Goal: Task Accomplishment & Management: Use online tool/utility

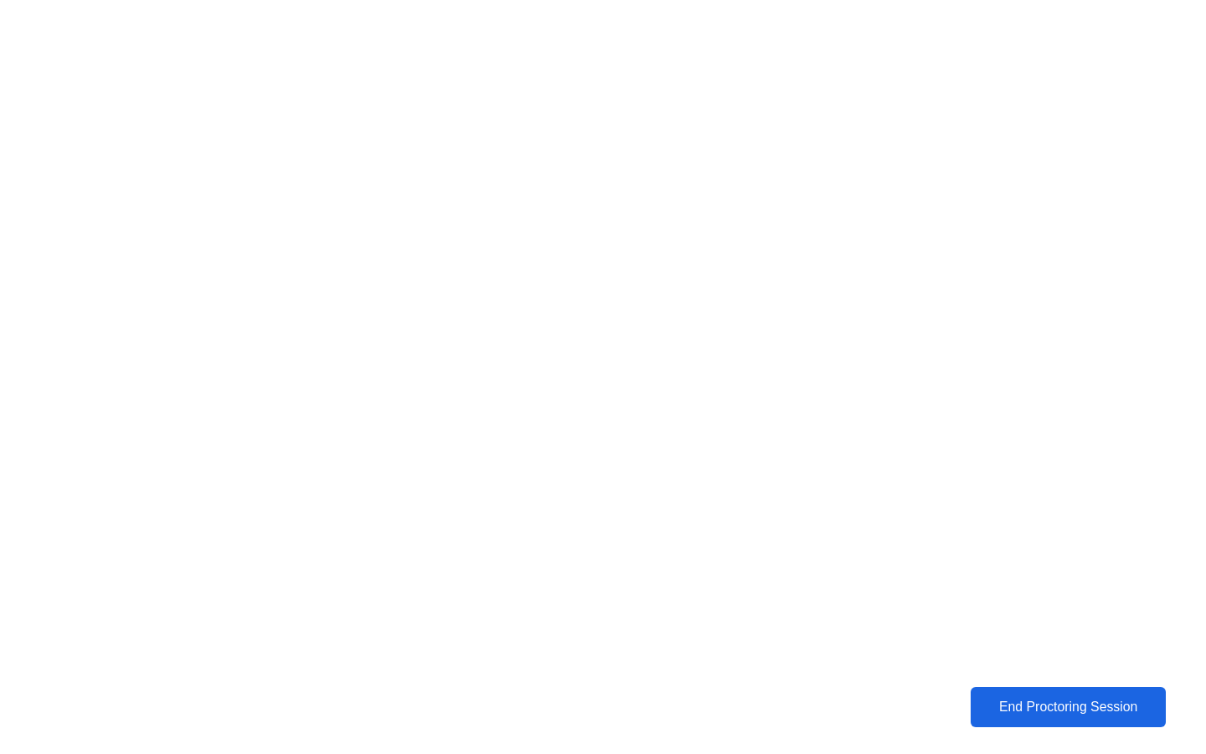
click at [1046, 699] on div "End Proctoring Session" at bounding box center [1068, 706] width 186 height 15
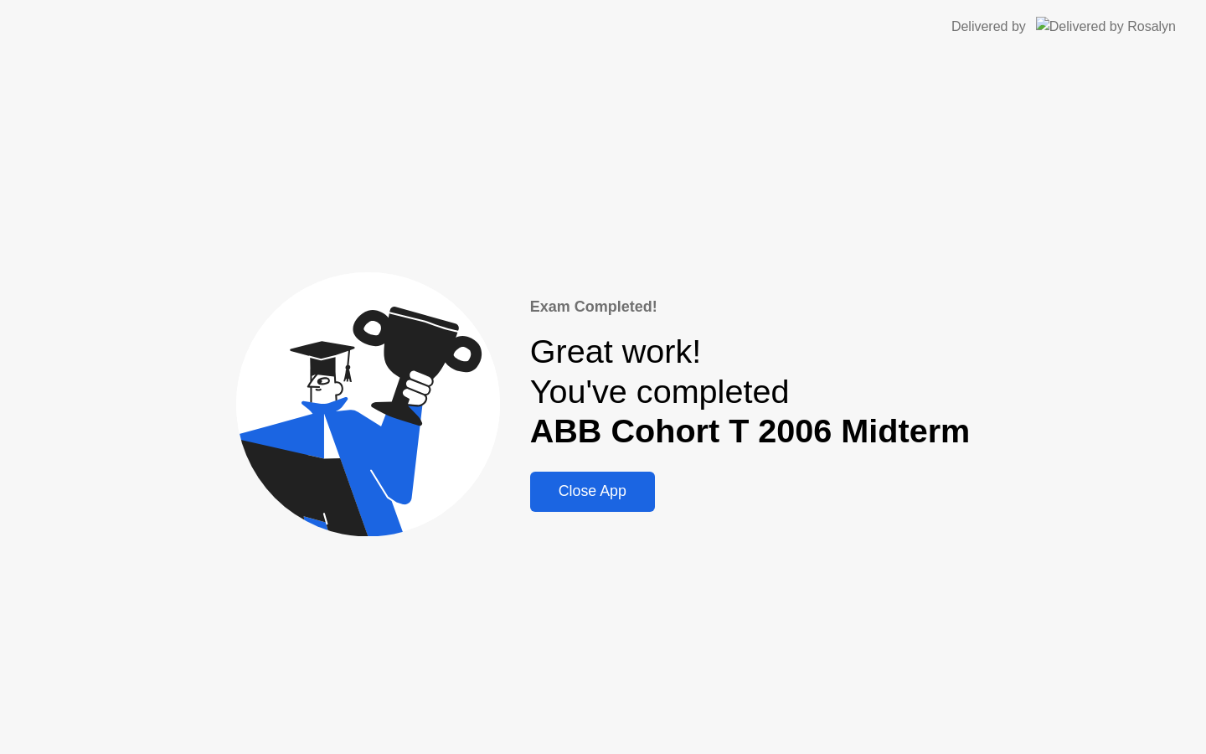
click at [625, 499] on div "Close App" at bounding box center [592, 491] width 115 height 18
